Goal: Find specific page/section: Find specific page/section

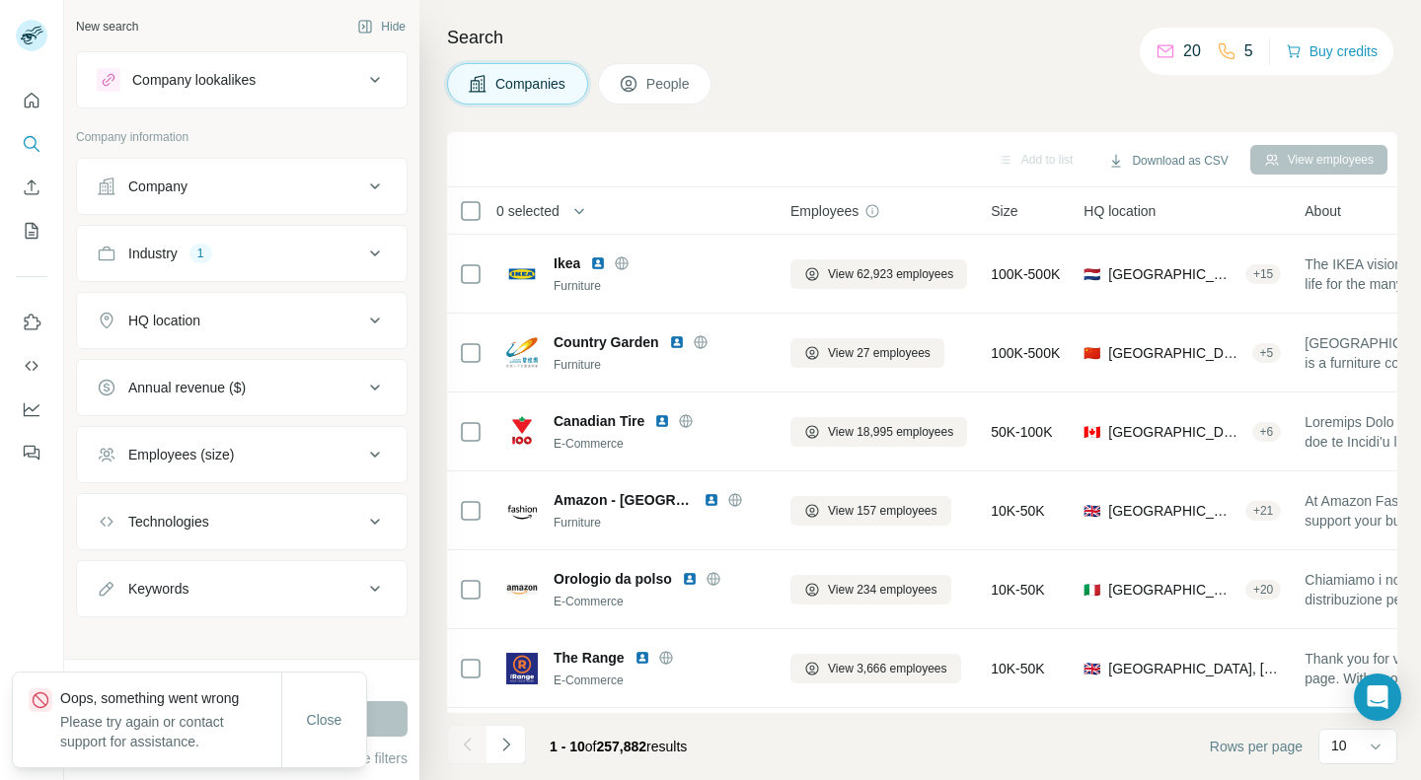
click at [340, 244] on div "Industry 1" at bounding box center [230, 254] width 266 height 20
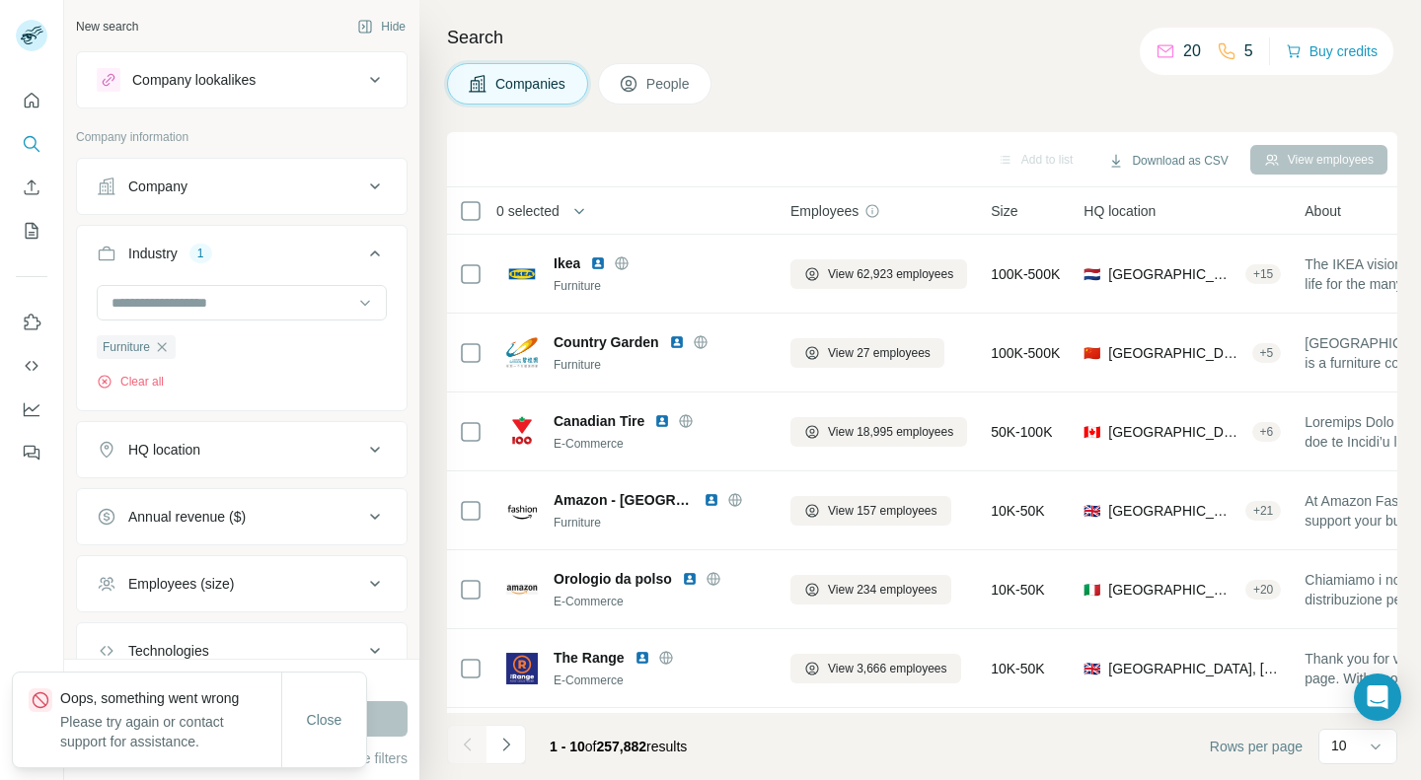
click at [340, 244] on div "Industry 1" at bounding box center [230, 254] width 266 height 20
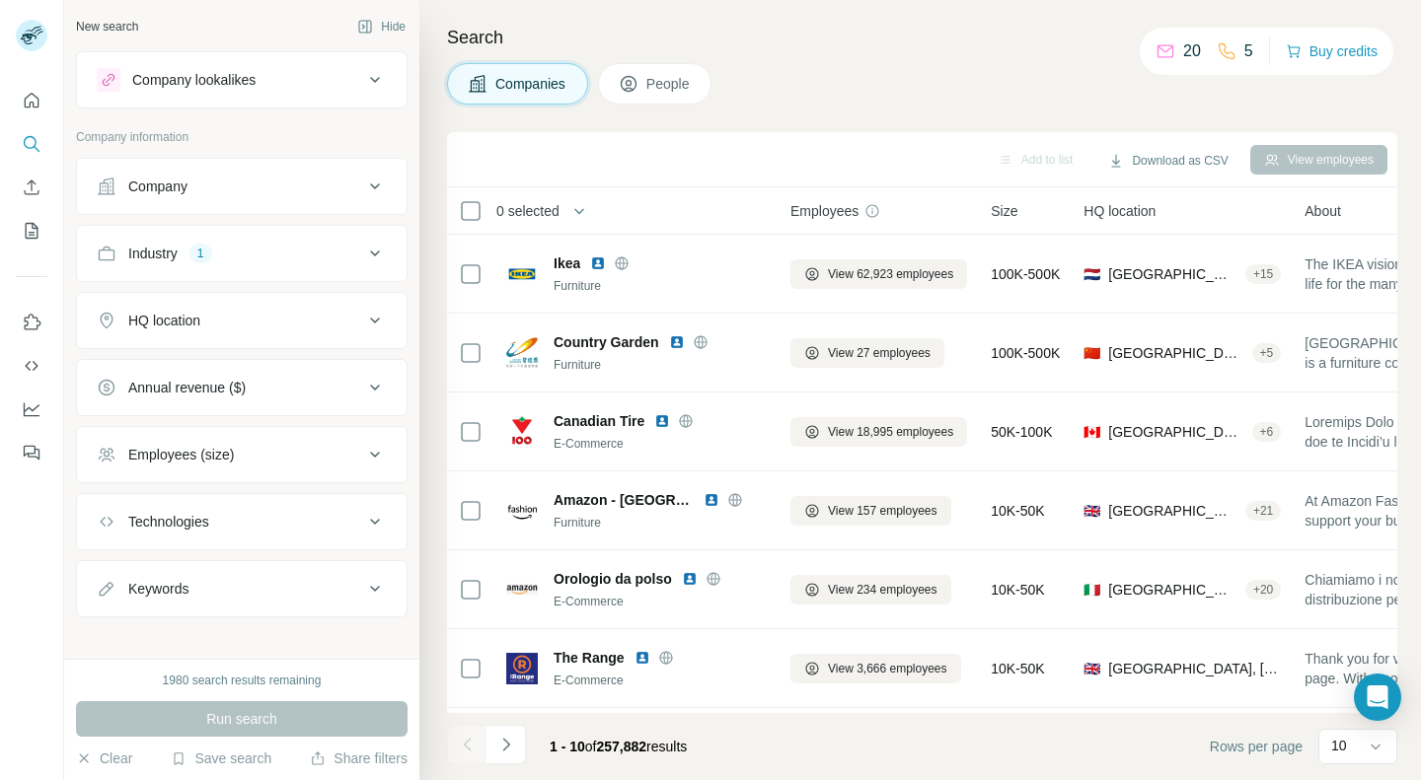
click at [623, 92] on icon at bounding box center [629, 84] width 20 height 20
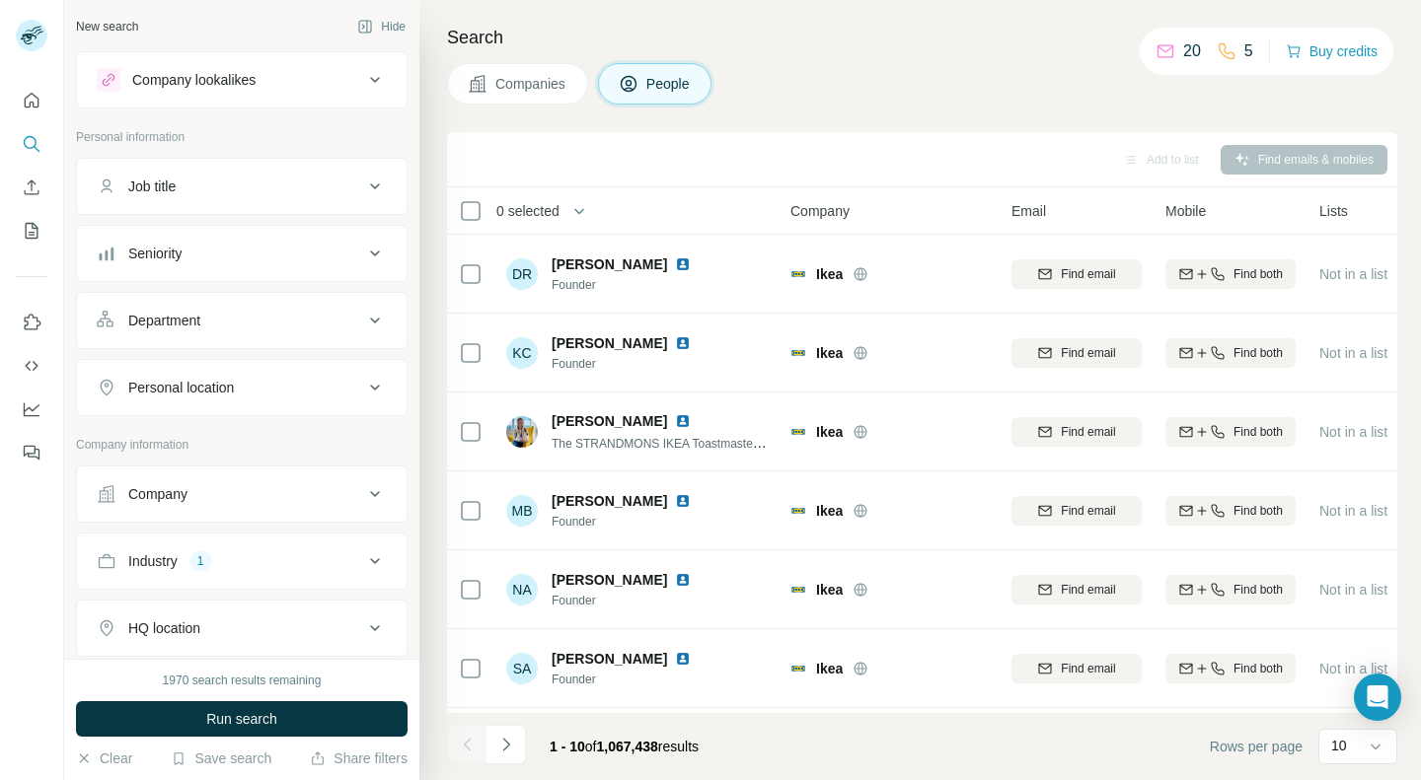
click at [543, 83] on span "Companies" at bounding box center [531, 84] width 72 height 20
